Goal: Task Accomplishment & Management: Manage account settings

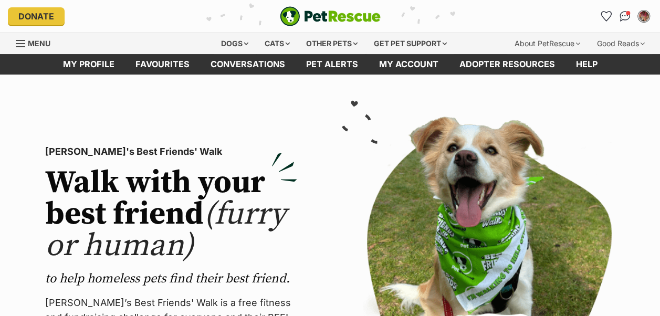
drag, startPoint x: 624, startPoint y: 15, endPoint x: 543, endPoint y: 155, distance: 162.5
click at [624, 15] on img "Conversations" at bounding box center [624, 16] width 11 height 10
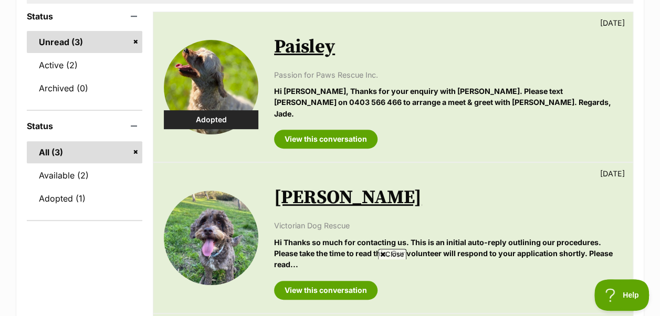
scroll to position [227, 0]
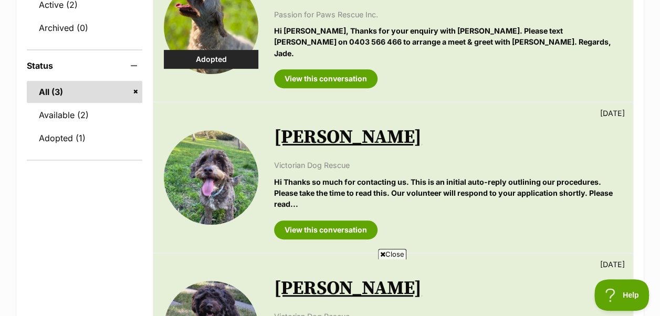
click at [393, 253] on span "Close" at bounding box center [392, 254] width 28 height 10
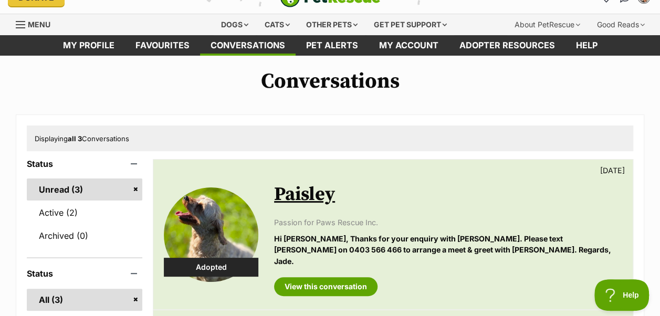
scroll to position [0, 0]
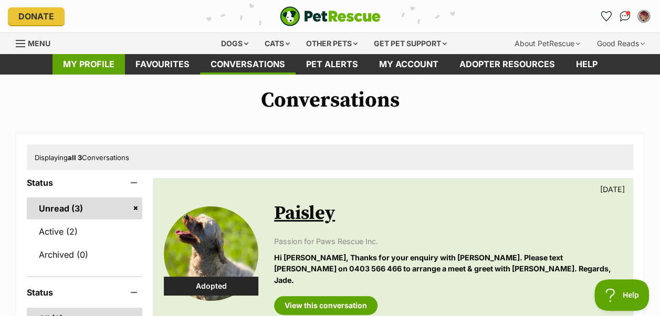
click at [105, 64] on link "My profile" at bounding box center [88, 64] width 72 height 20
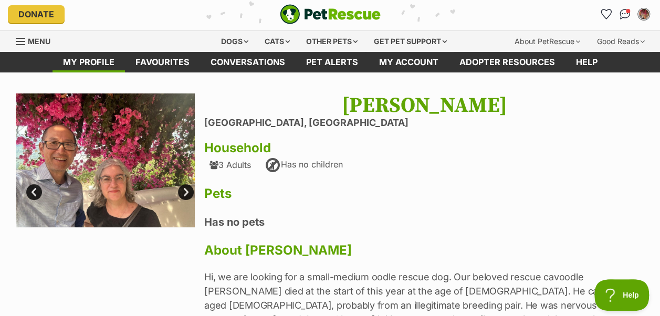
scroll to position [3, 0]
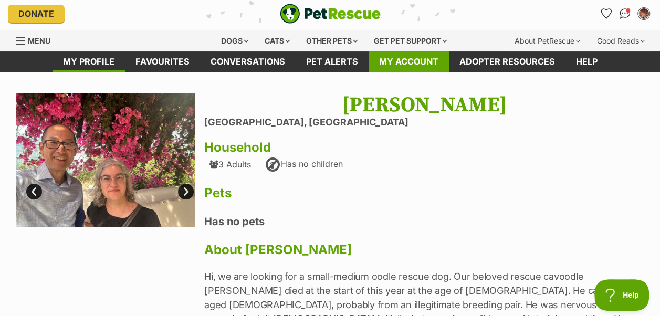
click at [385, 62] on link "My account" at bounding box center [408, 61] width 80 height 20
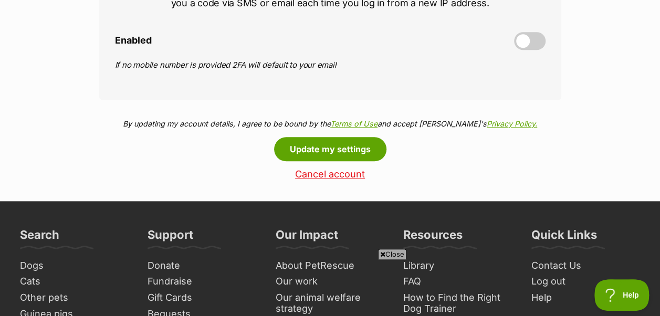
scroll to position [561, 0]
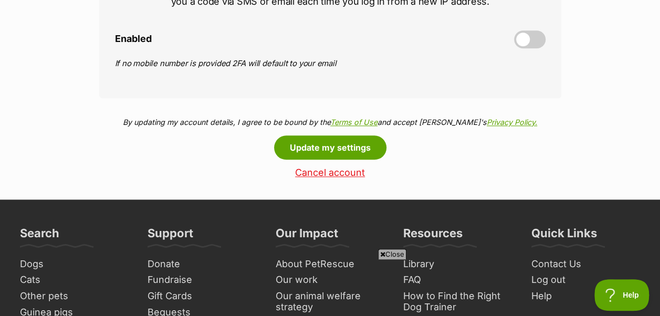
click at [347, 172] on link "Cancel account" at bounding box center [330, 172] width 462 height 11
